Goal: Check status: Check status

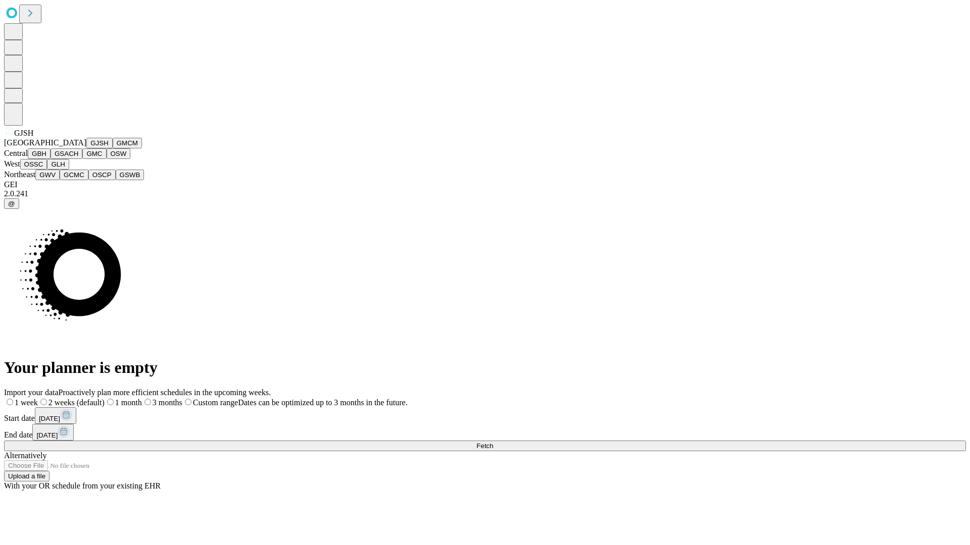
click at [86, 148] on button "GJSH" at bounding box center [99, 143] width 26 height 11
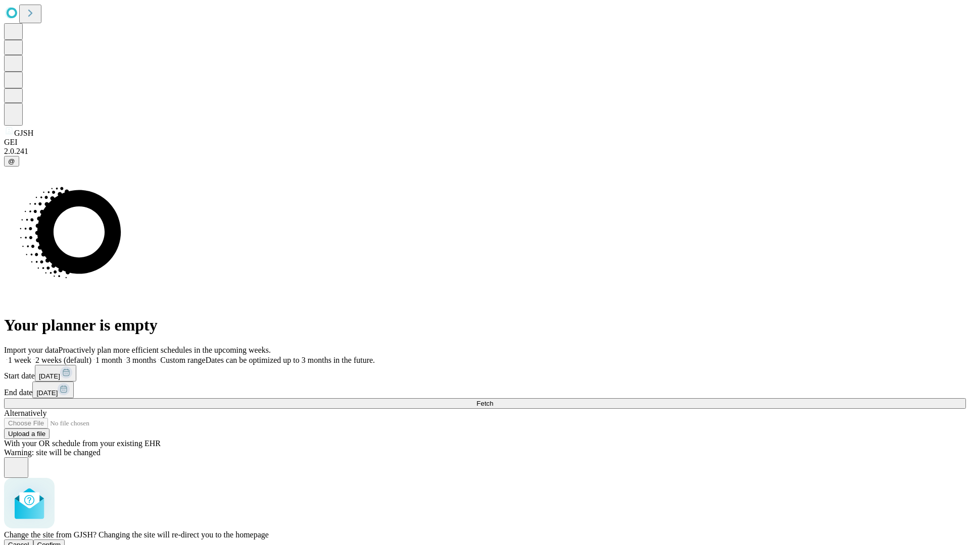
click at [61, 541] on span "Confirm" at bounding box center [49, 545] width 24 height 8
click at [91, 356] on label "2 weeks (default)" at bounding box center [61, 360] width 60 height 9
click at [493, 400] on span "Fetch" at bounding box center [484, 404] width 17 height 8
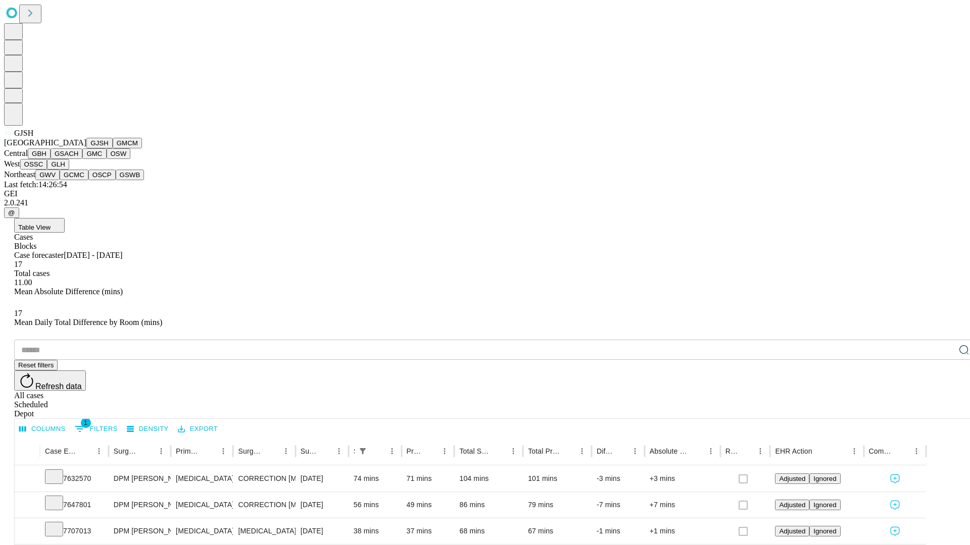
click at [113, 148] on button "GMCM" at bounding box center [127, 143] width 29 height 11
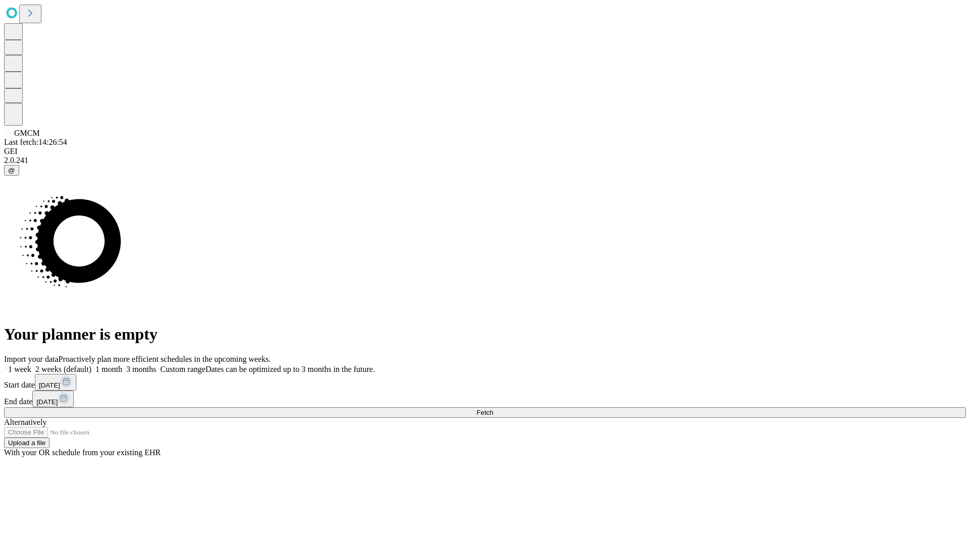
click at [91, 365] on label "2 weeks (default)" at bounding box center [61, 369] width 60 height 9
click at [493, 409] on span "Fetch" at bounding box center [484, 413] width 17 height 8
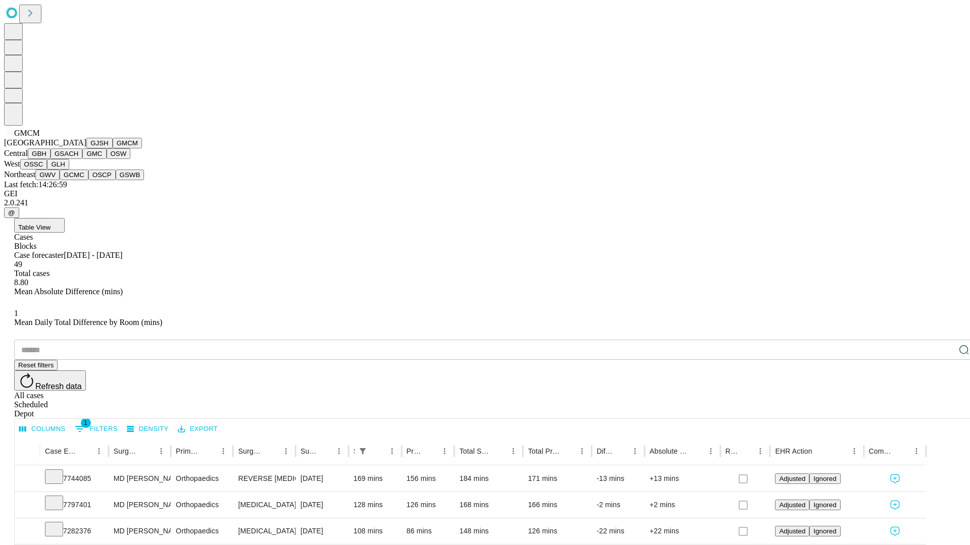
click at [51, 159] on button "GBH" at bounding box center [39, 153] width 23 height 11
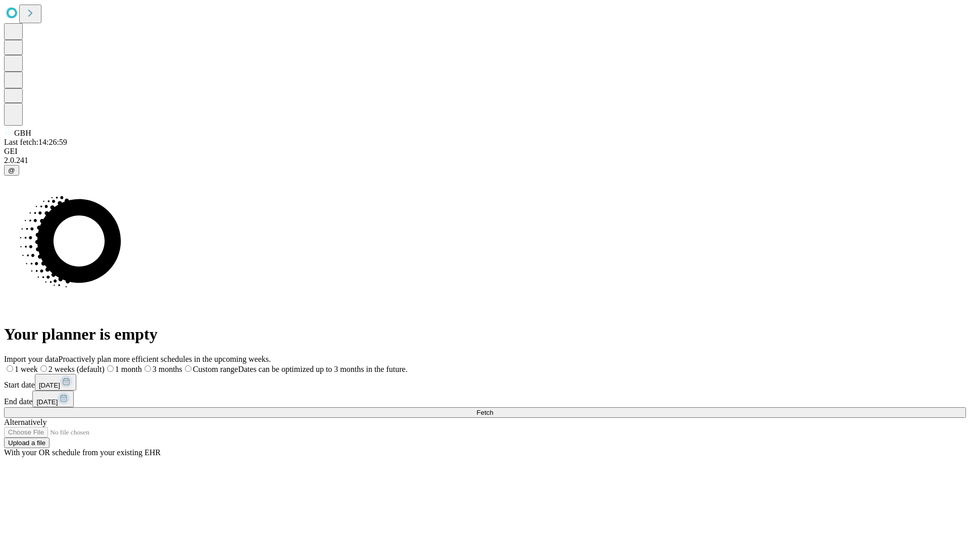
click at [105, 365] on label "2 weeks (default)" at bounding box center [71, 369] width 67 height 9
click at [493, 409] on span "Fetch" at bounding box center [484, 413] width 17 height 8
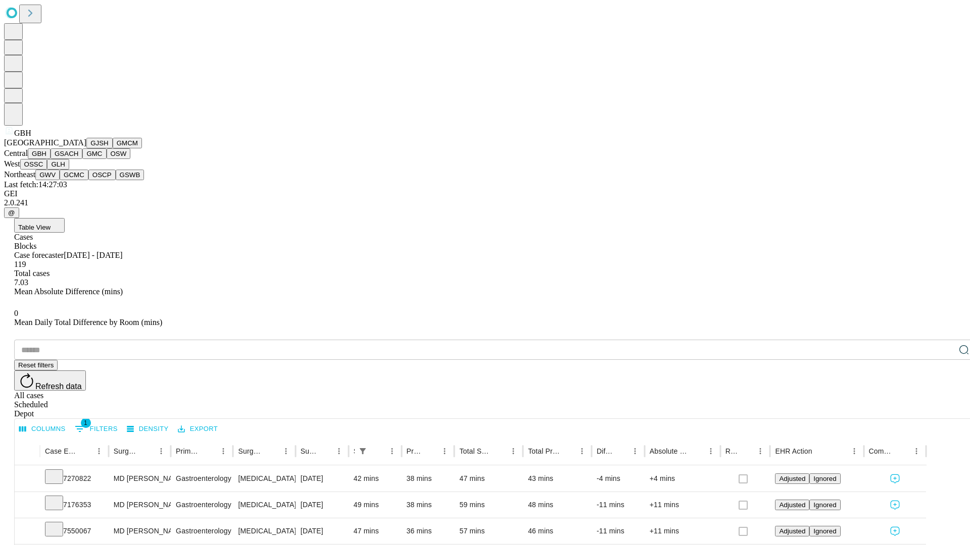
click at [78, 159] on button "GSACH" at bounding box center [67, 153] width 32 height 11
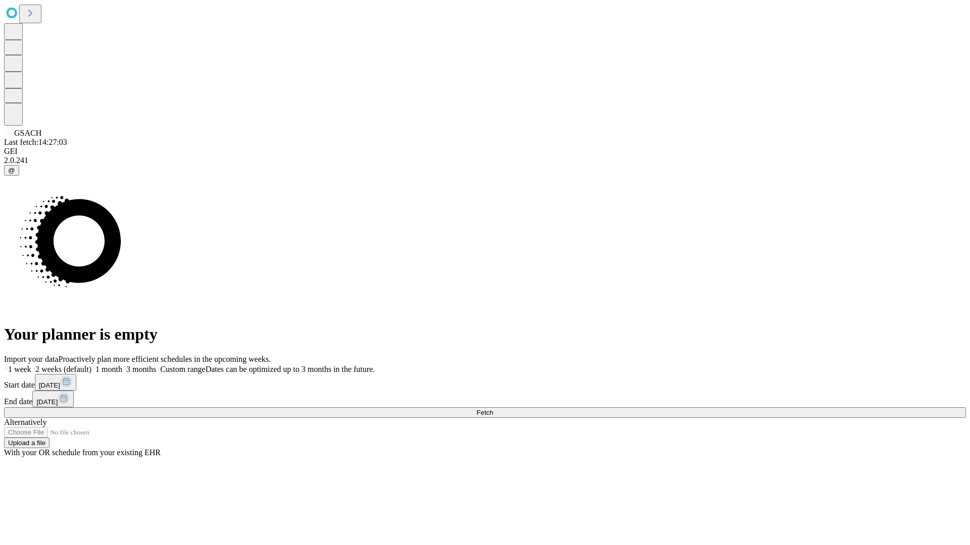
click at [91, 365] on label "2 weeks (default)" at bounding box center [61, 369] width 60 height 9
click at [493, 409] on span "Fetch" at bounding box center [484, 413] width 17 height 8
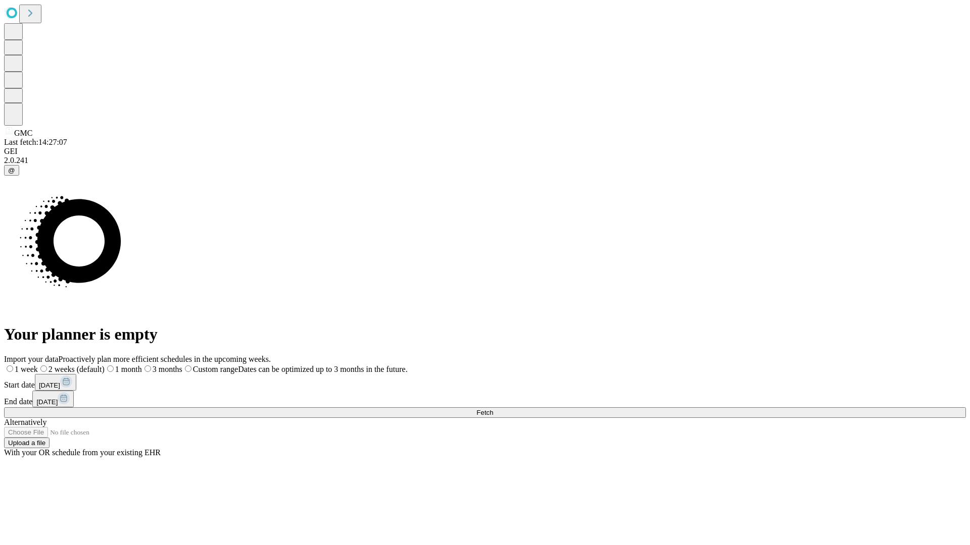
click at [105, 365] on label "2 weeks (default)" at bounding box center [71, 369] width 67 height 9
click at [493, 409] on span "Fetch" at bounding box center [484, 413] width 17 height 8
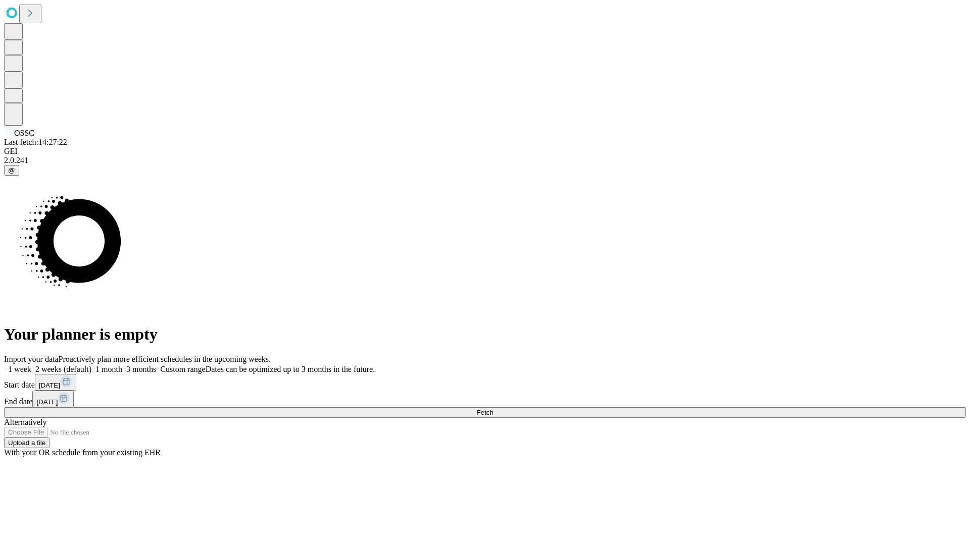
click at [91, 365] on label "2 weeks (default)" at bounding box center [61, 369] width 60 height 9
click at [493, 409] on span "Fetch" at bounding box center [484, 413] width 17 height 8
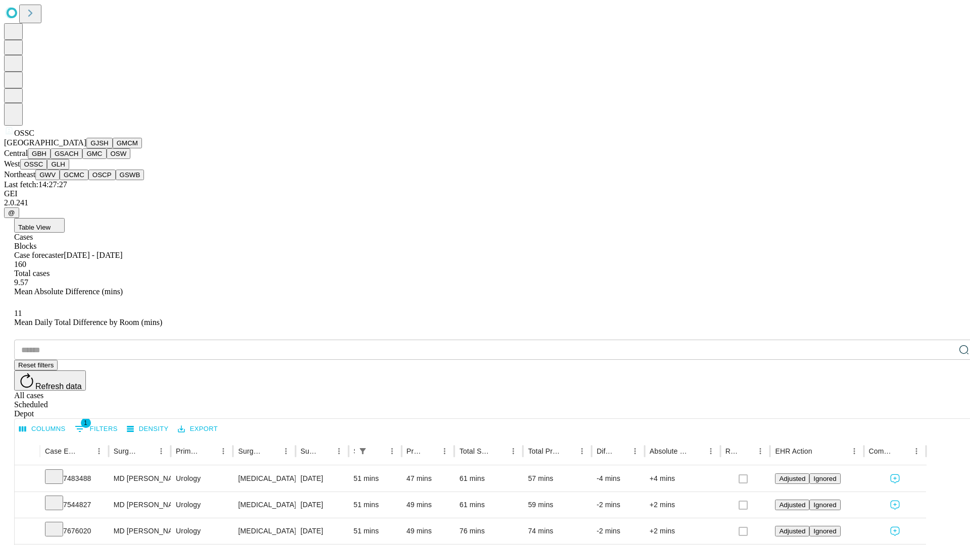
click at [69, 170] on button "GLH" at bounding box center [58, 164] width 22 height 11
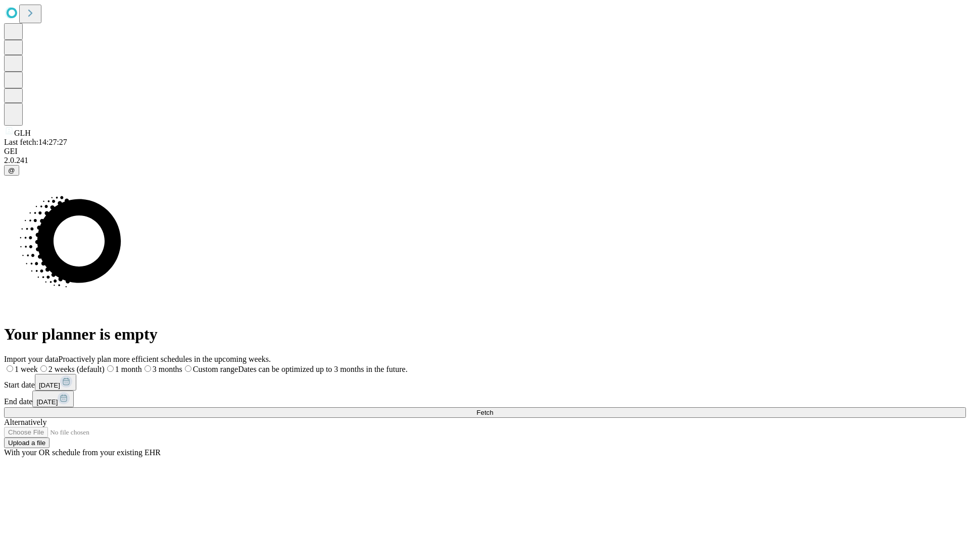
click at [105, 365] on label "2 weeks (default)" at bounding box center [71, 369] width 67 height 9
click at [493, 409] on span "Fetch" at bounding box center [484, 413] width 17 height 8
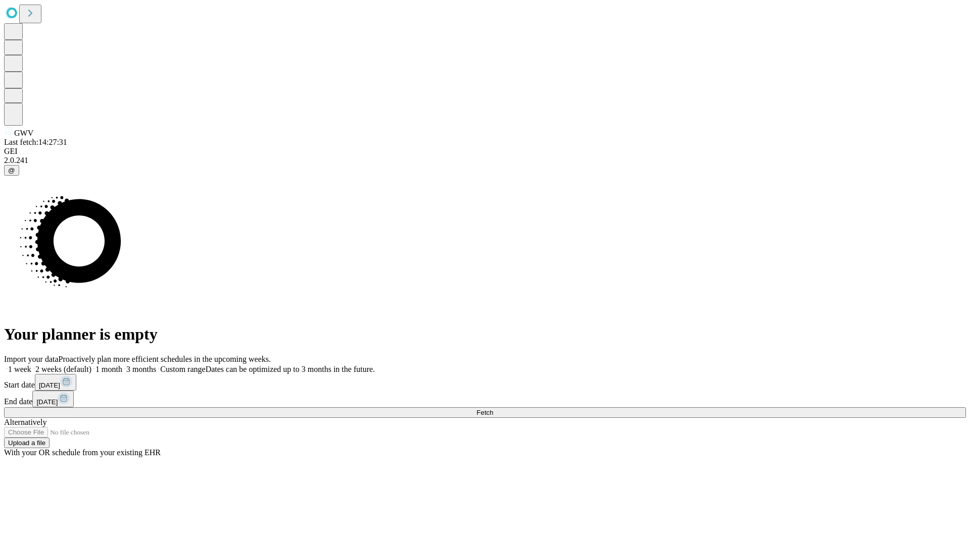
click at [91, 365] on label "2 weeks (default)" at bounding box center [61, 369] width 60 height 9
click at [493, 409] on span "Fetch" at bounding box center [484, 413] width 17 height 8
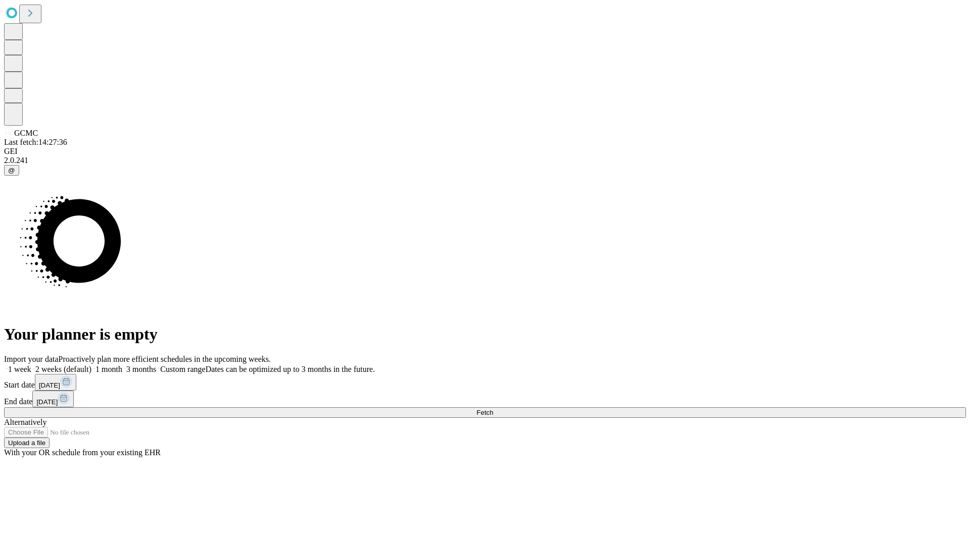
click at [91, 365] on label "2 weeks (default)" at bounding box center [61, 369] width 60 height 9
click at [493, 409] on span "Fetch" at bounding box center [484, 413] width 17 height 8
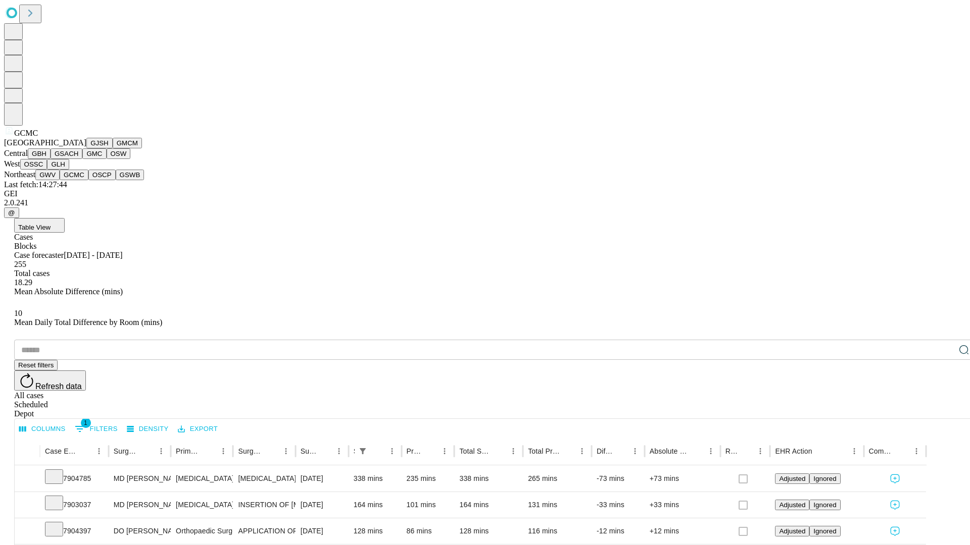
click at [88, 180] on button "OSCP" at bounding box center [101, 175] width 27 height 11
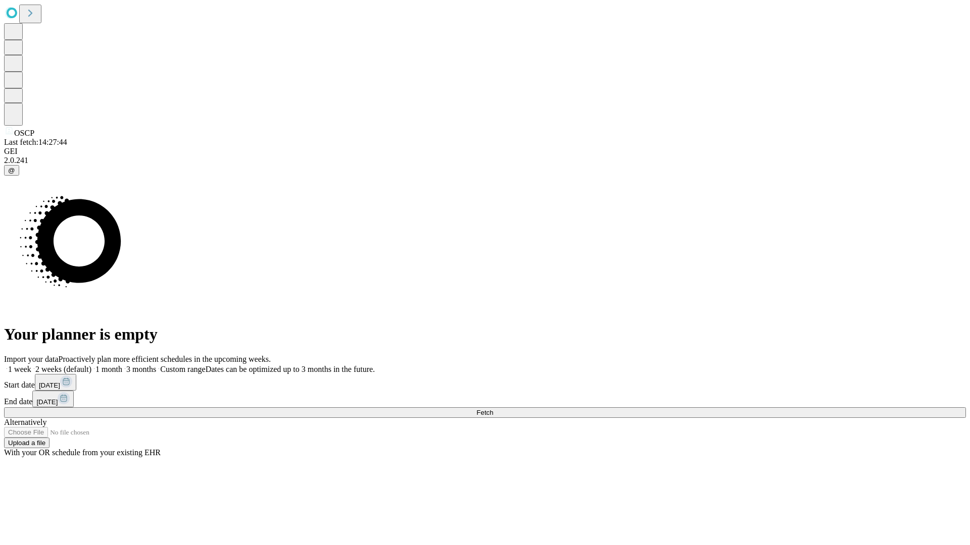
click at [91, 365] on label "2 weeks (default)" at bounding box center [61, 369] width 60 height 9
click at [493, 409] on span "Fetch" at bounding box center [484, 413] width 17 height 8
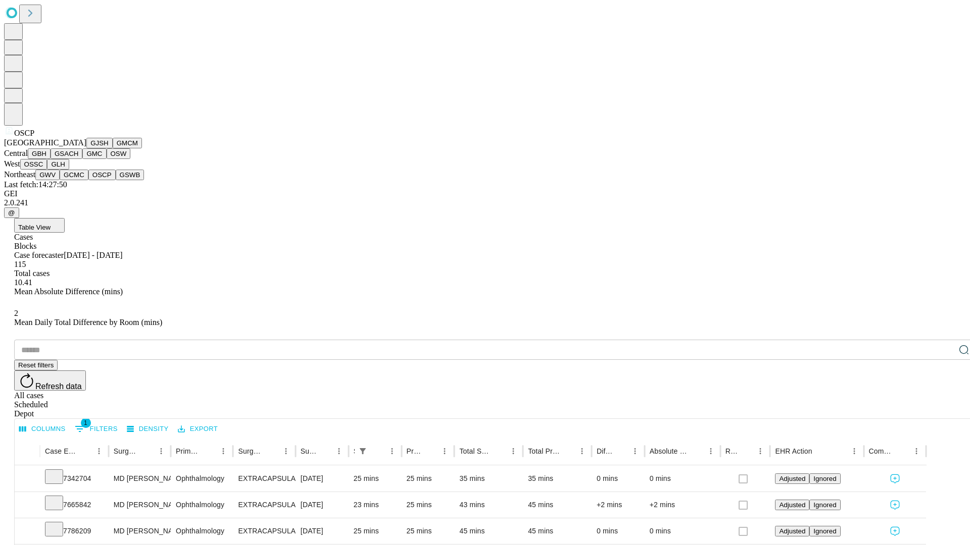
click at [116, 180] on button "GSWB" at bounding box center [130, 175] width 29 height 11
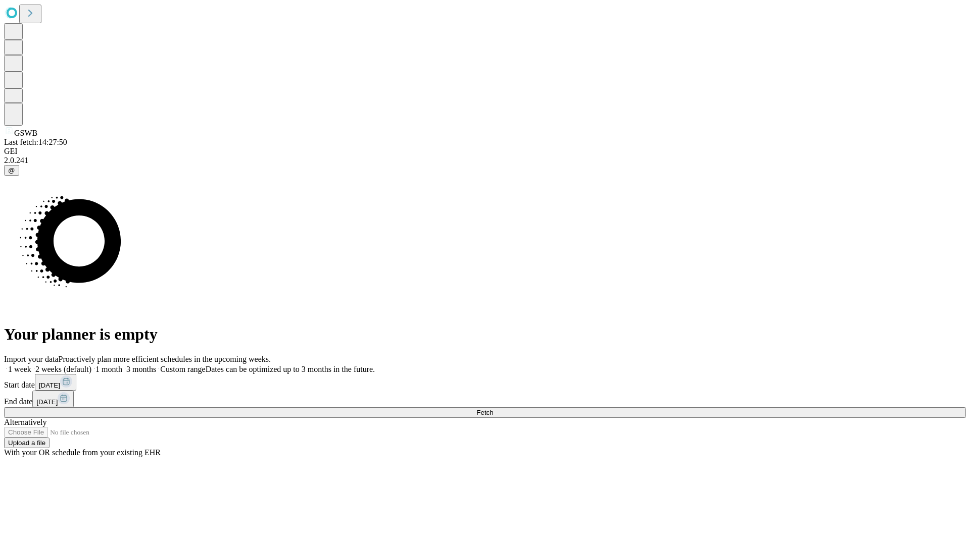
click at [493, 409] on span "Fetch" at bounding box center [484, 413] width 17 height 8
